Goal: Transaction & Acquisition: Purchase product/service

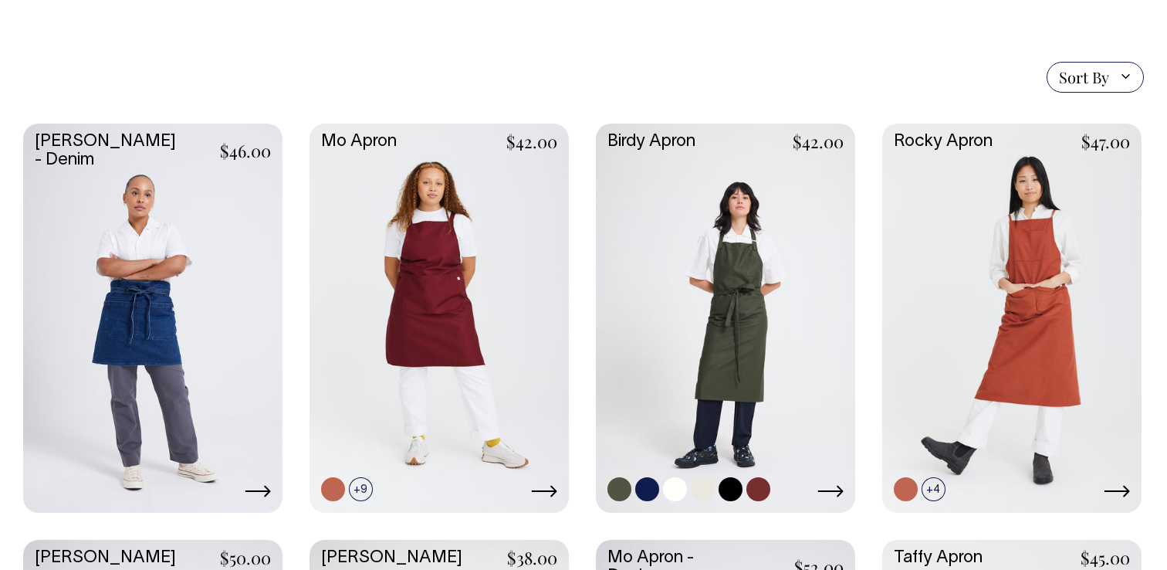
scroll to position [351, 0]
click at [740, 309] on link at bounding box center [725, 316] width 259 height 386
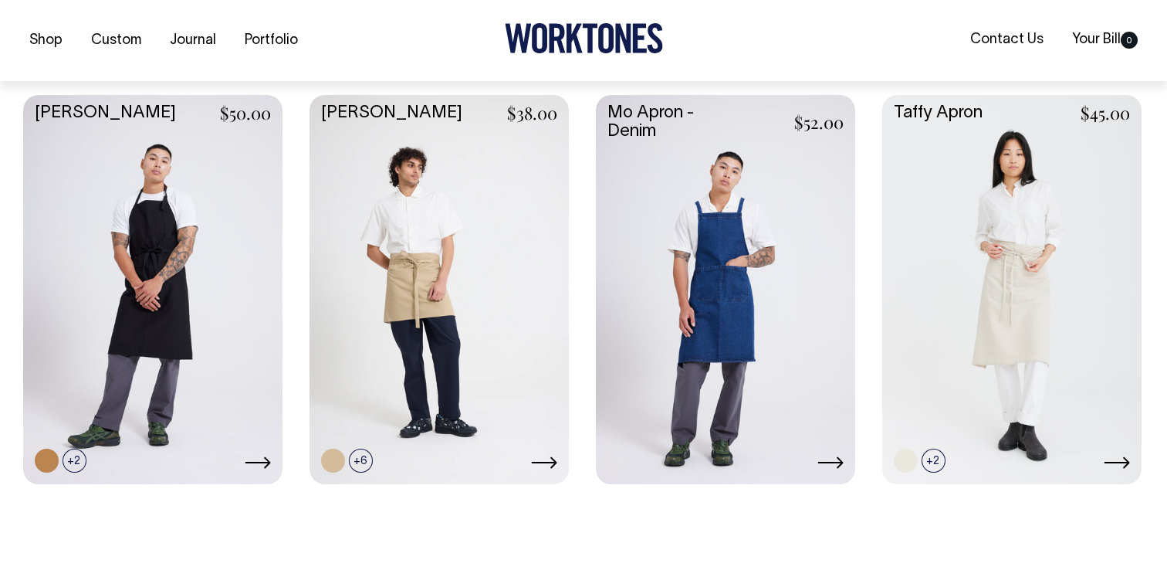
scroll to position [796, 0]
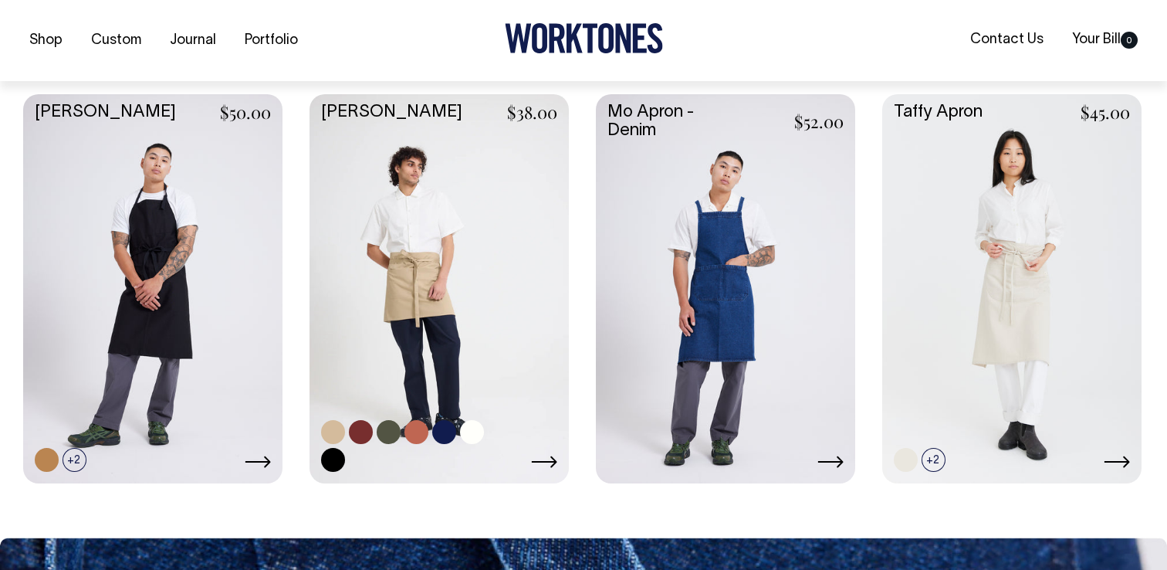
click at [389, 438] on link at bounding box center [389, 432] width 24 height 24
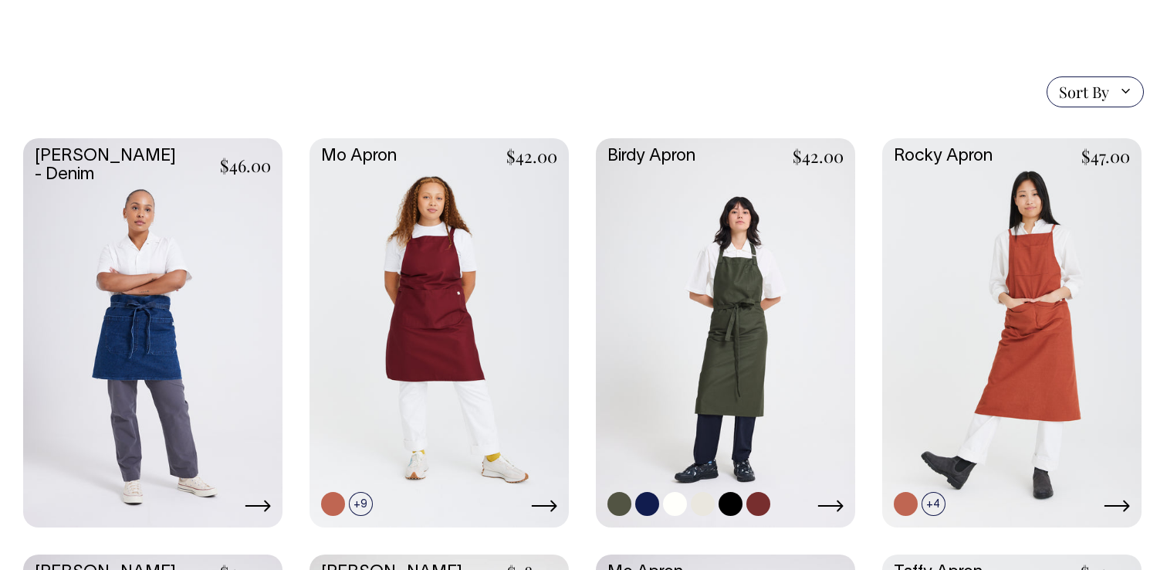
scroll to position [337, 0]
click at [773, 347] on link at bounding box center [725, 330] width 259 height 386
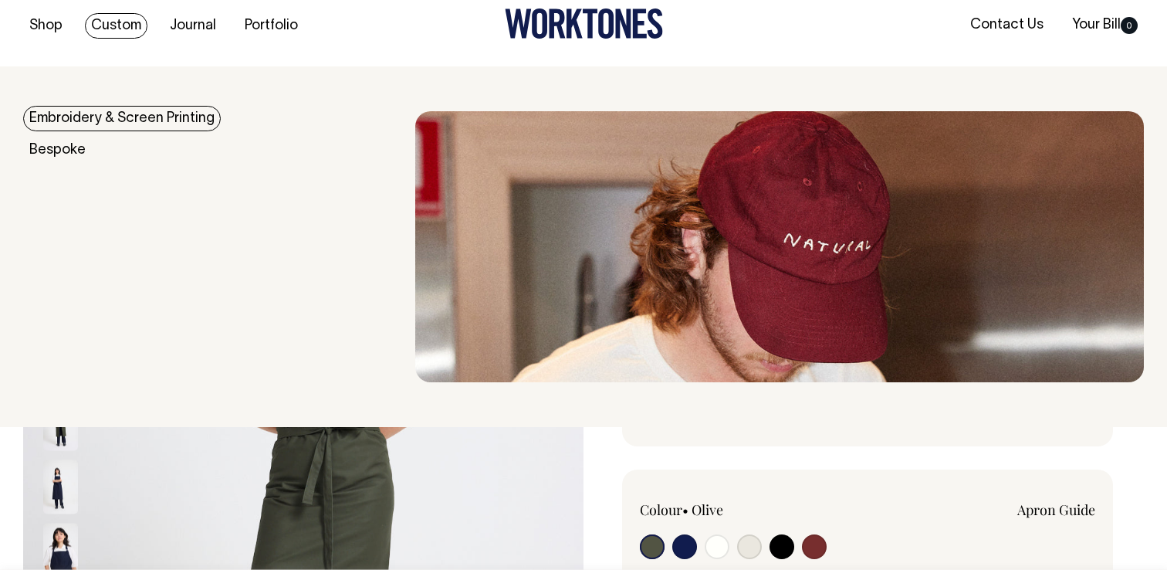
scroll to position [15, 0]
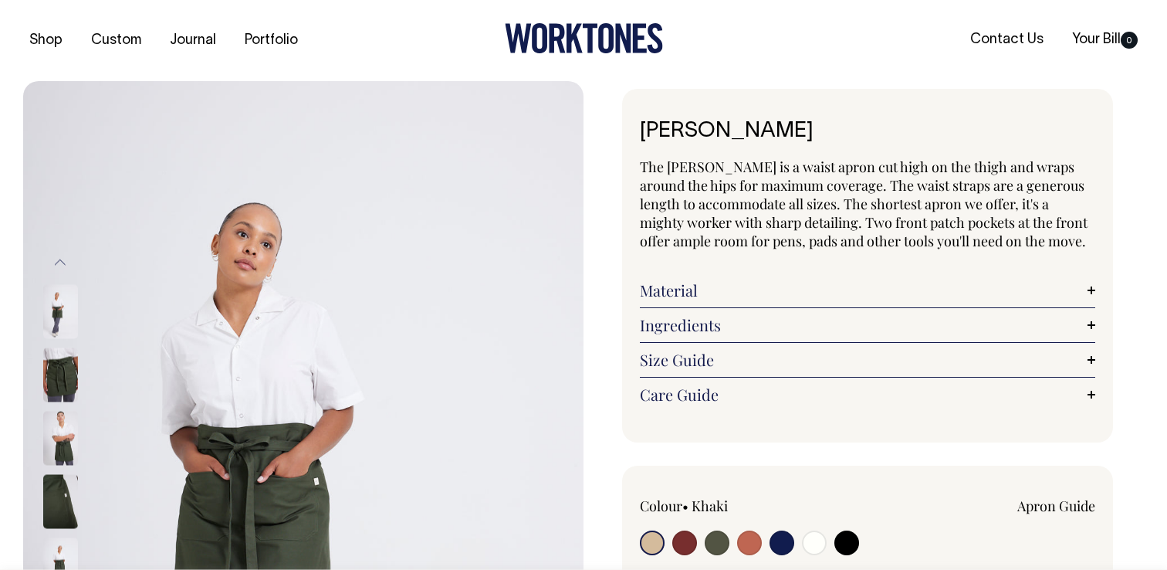
radio input "true"
select select "Olive"
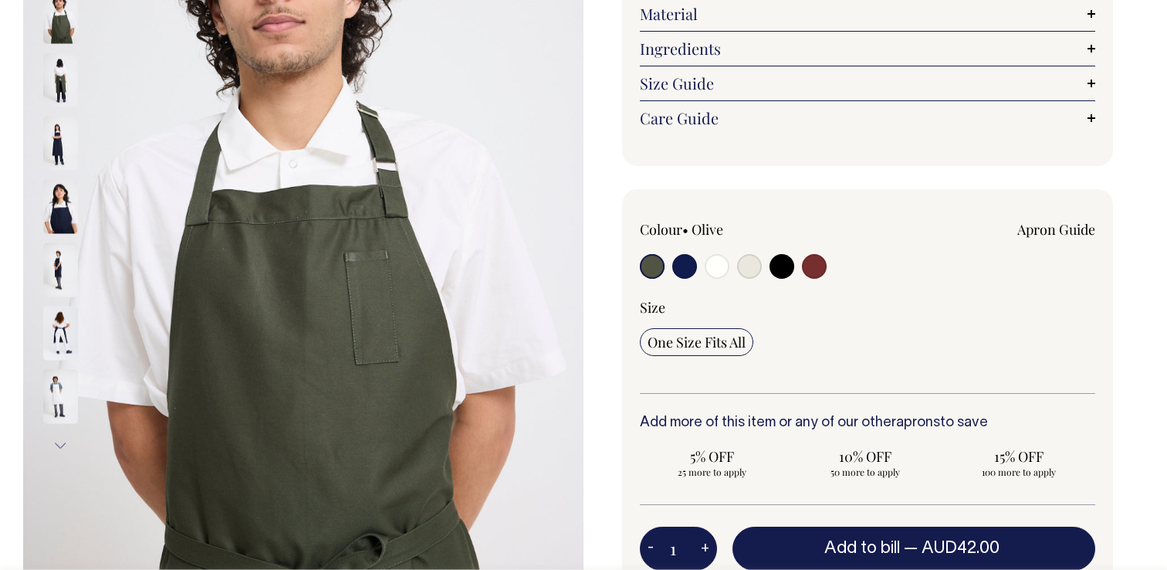
scroll to position [295, 0]
